Goal: Information Seeking & Learning: Check status

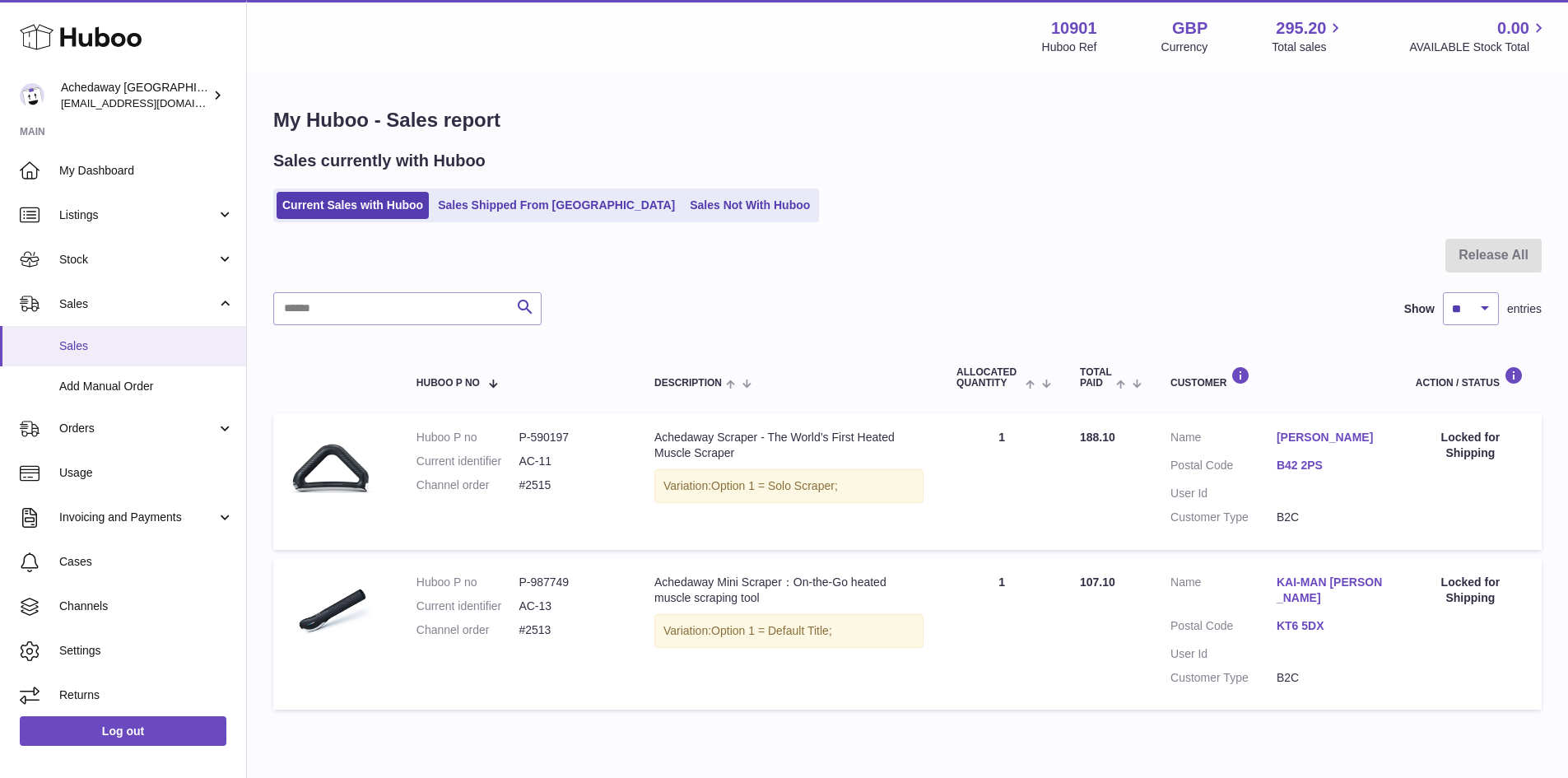
click at [179, 348] on span "Sales" at bounding box center [146, 346] width 174 height 16
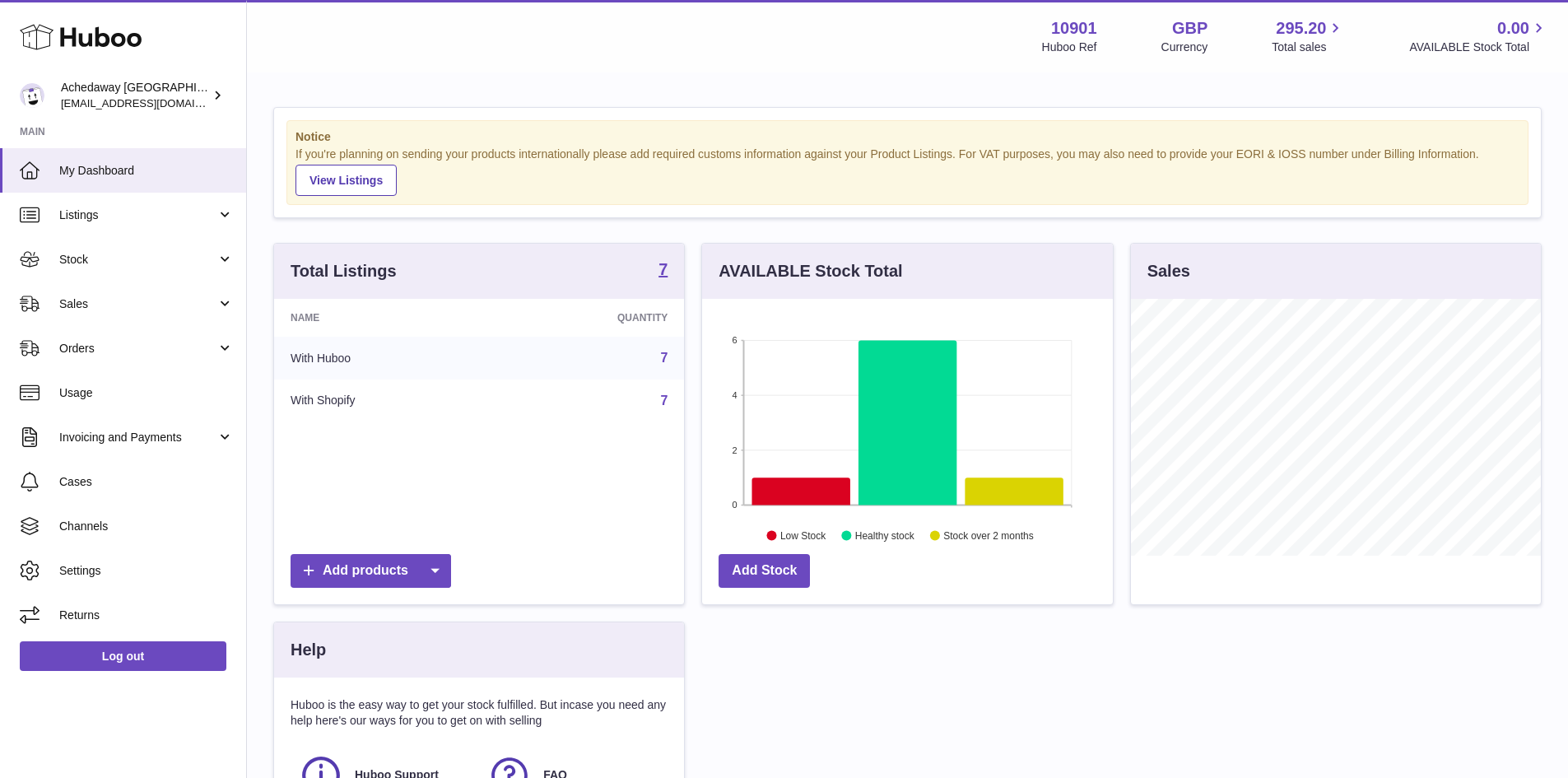
scroll to position [257, 411]
click at [123, 297] on span "Sales" at bounding box center [138, 304] width 158 height 16
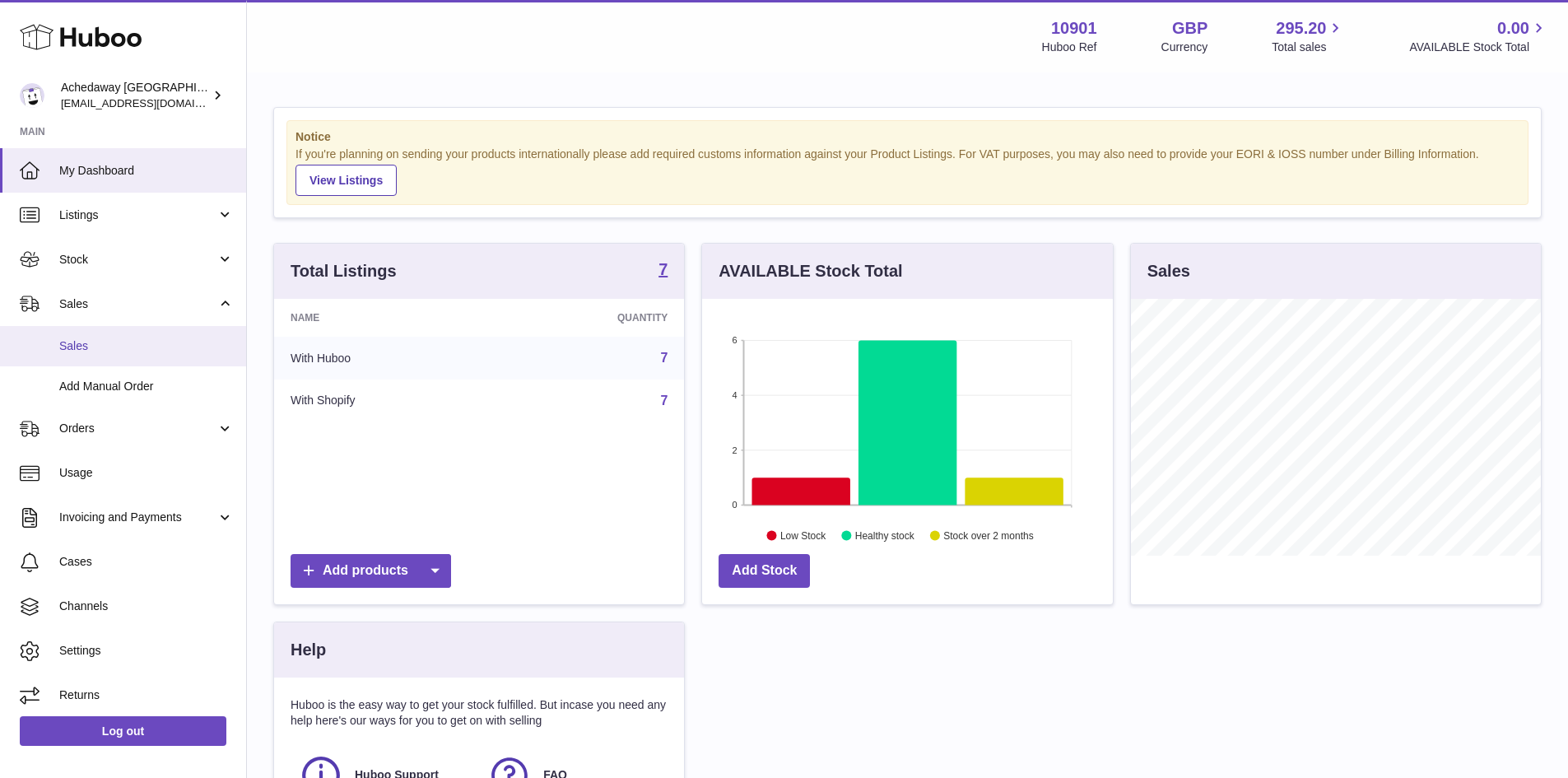
click at [140, 338] on span "Sales" at bounding box center [146, 346] width 174 height 16
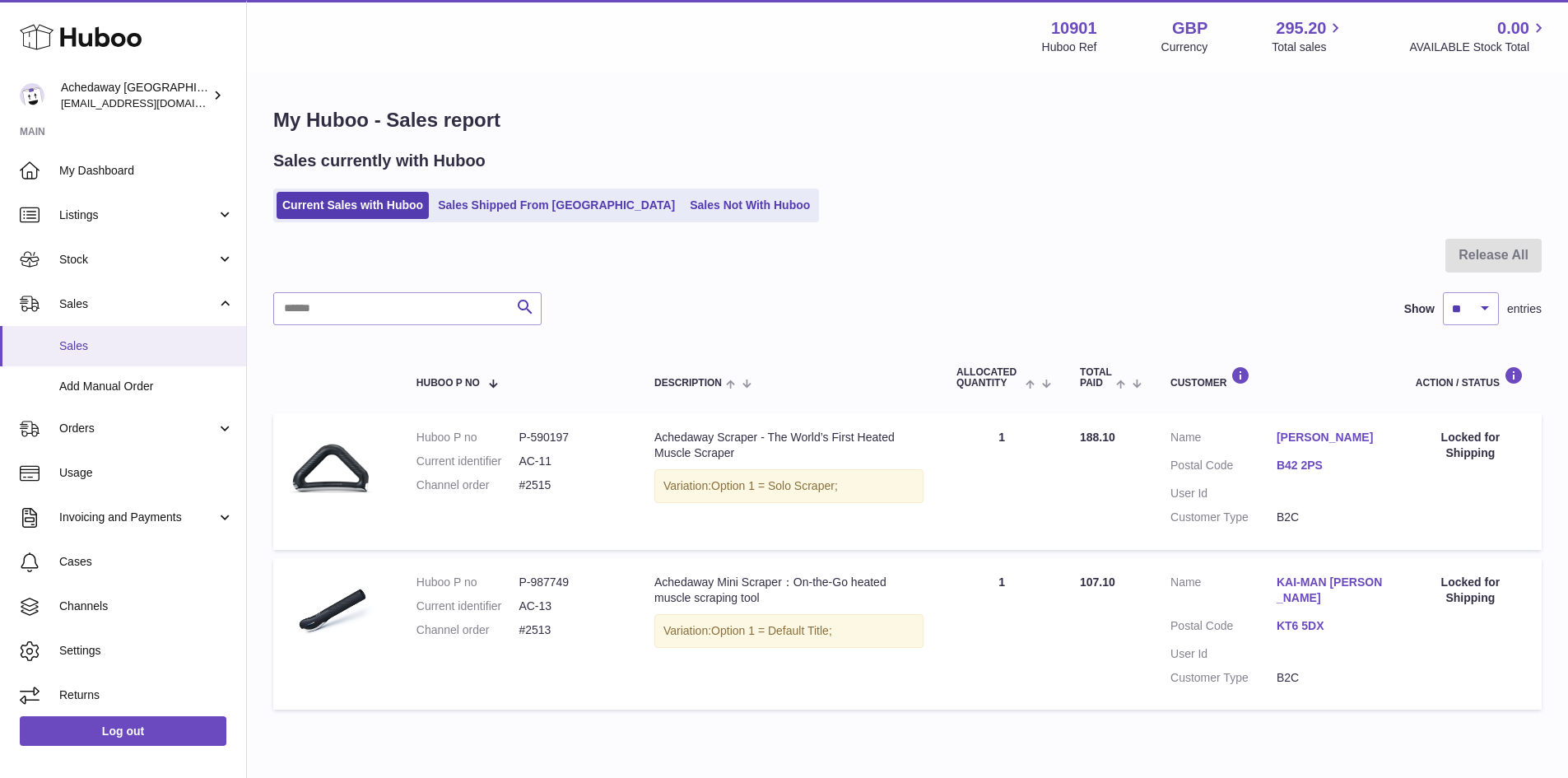
click at [106, 350] on span "Sales" at bounding box center [146, 346] width 174 height 16
click at [192, 336] on link "Sales" at bounding box center [123, 346] width 246 height 41
click at [96, 349] on span "Sales" at bounding box center [146, 346] width 174 height 16
click at [53, 334] on link "Sales" at bounding box center [123, 346] width 246 height 41
